Goal: Task Accomplishment & Management: Manage account settings

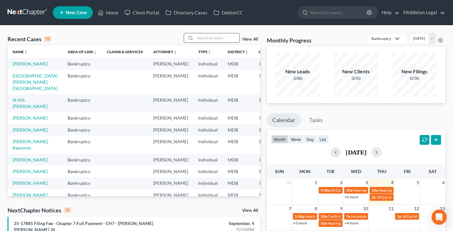
click at [227, 37] on input "search" at bounding box center [217, 37] width 44 height 9
type input "[PERSON_NAME]"
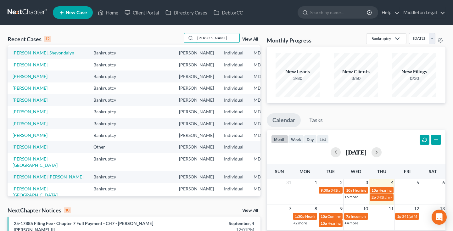
scroll to position [13, 0]
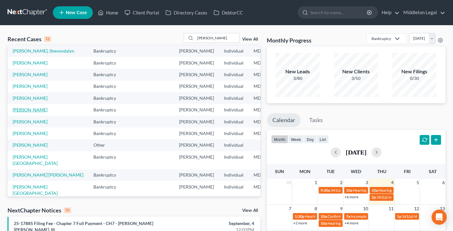
click at [20, 112] on link "[PERSON_NAME]" at bounding box center [30, 109] width 35 height 5
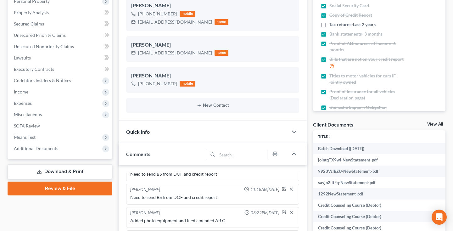
scroll to position [121, 0]
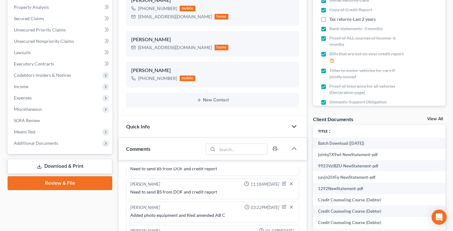
click at [295, 125] on icon "button" at bounding box center [295, 127] width 8 height 8
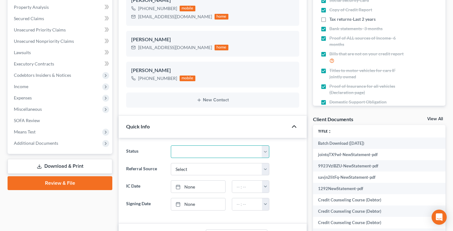
select select "1"
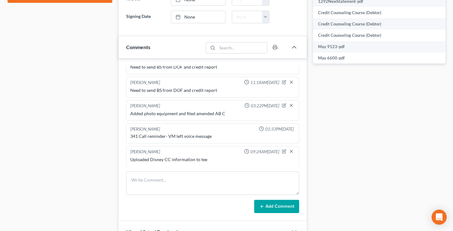
scroll to position [286, 0]
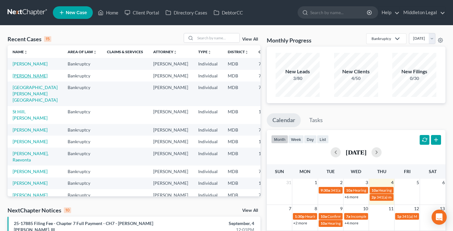
click at [19, 78] on link "[PERSON_NAME]" at bounding box center [30, 75] width 35 height 5
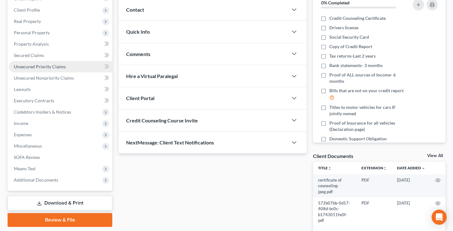
scroll to position [89, 0]
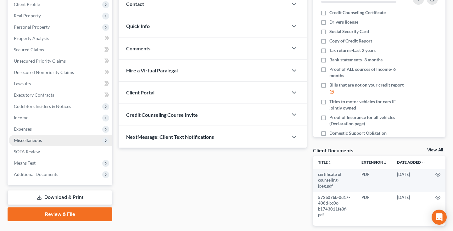
click at [32, 140] on span "Miscellaneous" at bounding box center [28, 140] width 28 height 5
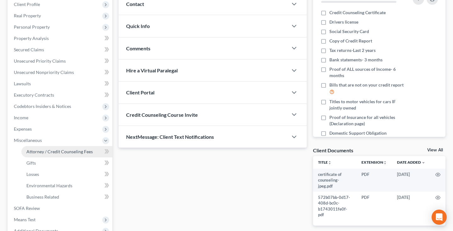
click at [37, 152] on span "Attorney / Credit Counseling Fees" at bounding box center [59, 151] width 66 height 5
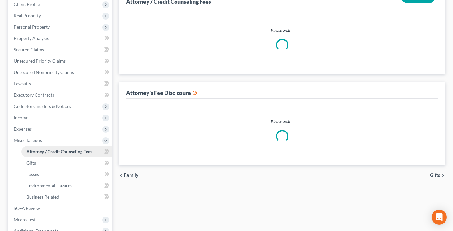
scroll to position [11, 0]
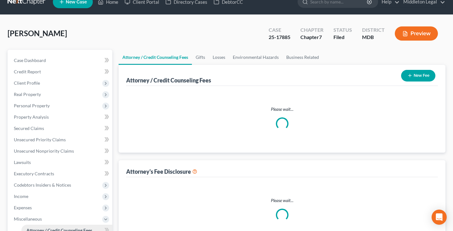
select select "0"
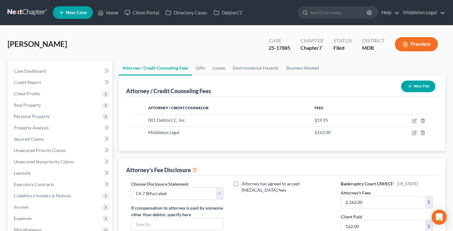
scroll to position [0, 0]
click at [37, 12] on link at bounding box center [28, 12] width 40 height 11
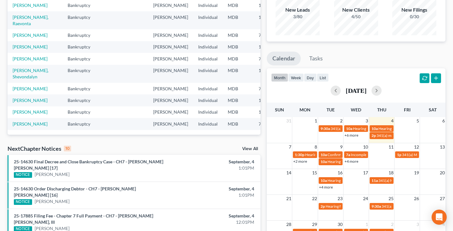
scroll to position [76, 0]
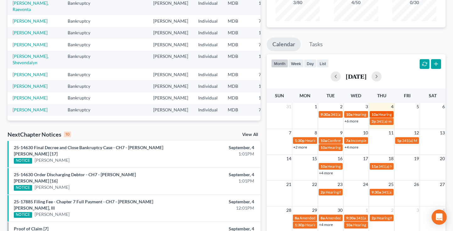
click at [384, 113] on span "Hearing for [PERSON_NAME]" at bounding box center [403, 114] width 49 height 5
select select "Days"
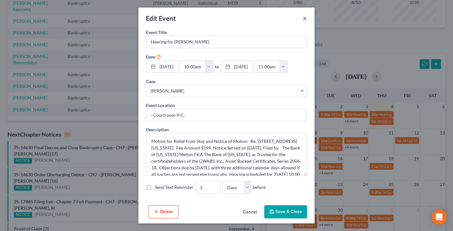
click at [306, 20] on button "×" at bounding box center [305, 18] width 4 height 8
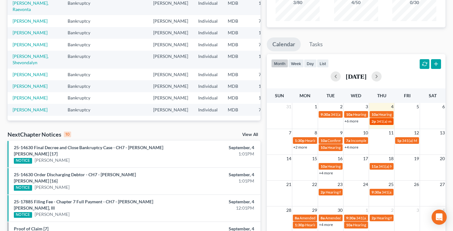
click at [383, 122] on span "341(a) meeting for [PERSON_NAME]" at bounding box center [407, 121] width 61 height 5
select select "Days"
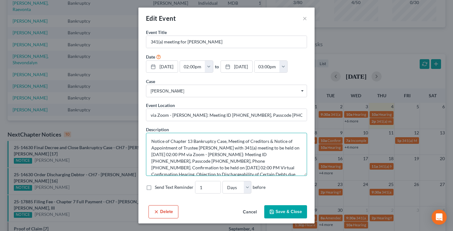
drag, startPoint x: 264, startPoint y: 155, endPoint x: 290, endPoint y: 155, distance: 25.8
click at [290, 155] on textarea "Notice of Chapter 13 Bankruptcy Case, Meeting of Creditors & Notice of Appointm…" at bounding box center [226, 154] width 161 height 43
drag, startPoint x: 205, startPoint y: 52, endPoint x: 172, endPoint y: 159, distance: 112.2
click at [172, 159] on textarea "Notice of Chapter 13 Bankruptcy Case, Meeting of Creditors & Notice of Appointm…" at bounding box center [226, 154] width 161 height 43
drag, startPoint x: 171, startPoint y: 160, endPoint x: 195, endPoint y: 160, distance: 24.6
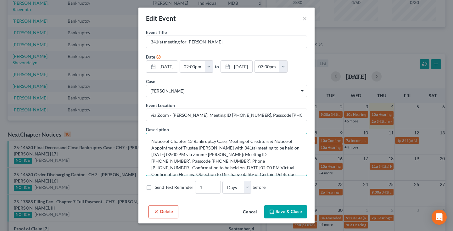
click at [195, 160] on textarea "Notice of Chapter 13 Bankruptcy Case, Meeting of Creditors & Notice of Appointm…" at bounding box center [226, 154] width 161 height 43
click at [305, 19] on button "×" at bounding box center [305, 18] width 4 height 8
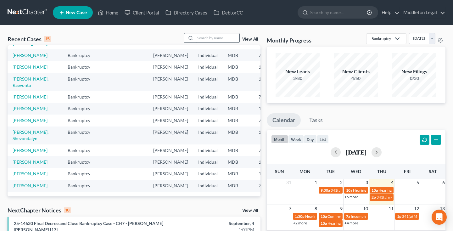
scroll to position [0, 0]
click at [218, 37] on input "search" at bounding box center [217, 37] width 44 height 9
type input "aiken"
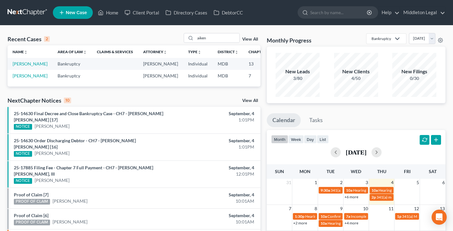
click at [245, 38] on link "View All" at bounding box center [250, 39] width 16 height 4
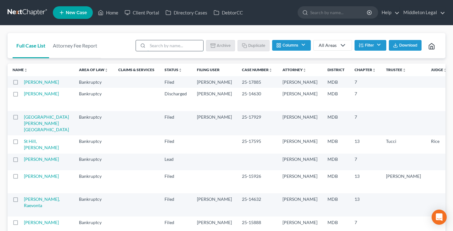
click at [189, 46] on input "search" at bounding box center [176, 45] width 56 height 11
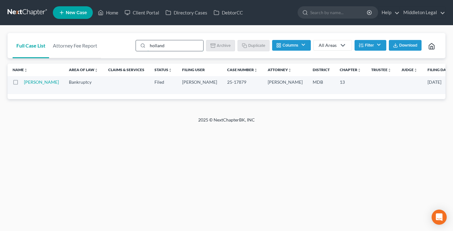
click at [170, 47] on input "holland" at bounding box center [176, 45] width 56 height 11
type input "beatrice"
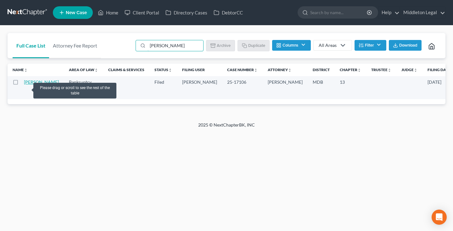
click at [27, 85] on link "[PERSON_NAME]" at bounding box center [41, 81] width 35 height 5
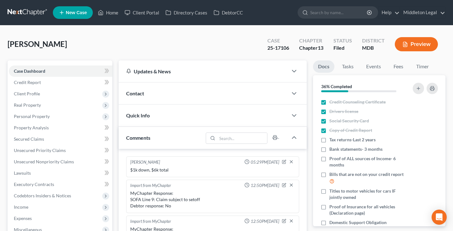
scroll to position [308, 0]
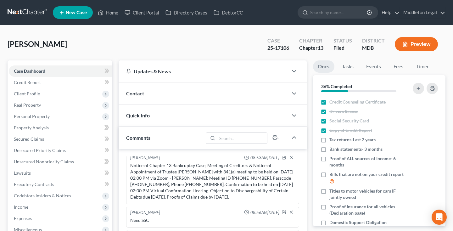
click at [220, 93] on div "Contact" at bounding box center [203, 93] width 169 height 22
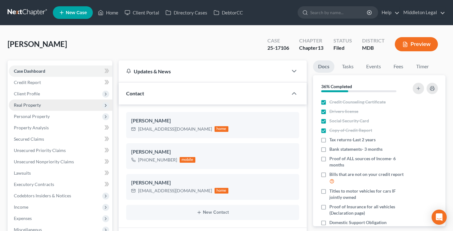
click at [28, 106] on span "Real Property" at bounding box center [27, 104] width 27 height 5
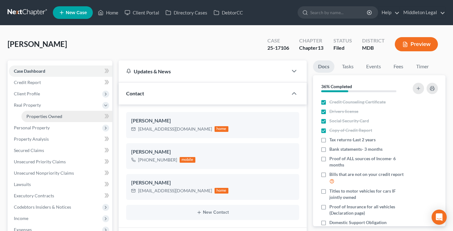
click at [38, 117] on span "Properties Owned" at bounding box center [44, 116] width 36 height 5
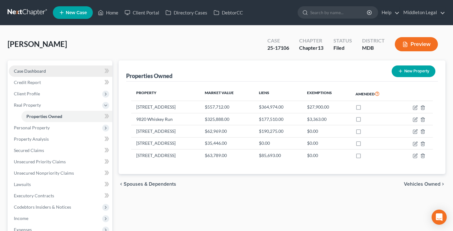
click at [56, 73] on link "Case Dashboard" at bounding box center [61, 70] width 104 height 11
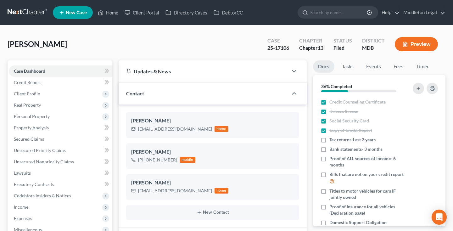
scroll to position [308, 0]
click at [376, 66] on link "Events" at bounding box center [373, 66] width 25 height 12
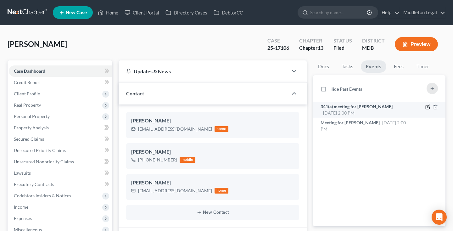
click at [426, 106] on icon "button" at bounding box center [428, 107] width 4 height 4
select select "Days"
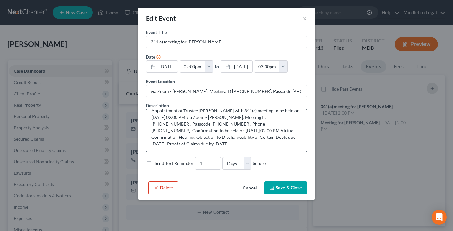
scroll to position [13, 0]
